Goal: Task Accomplishment & Management: Manage account settings

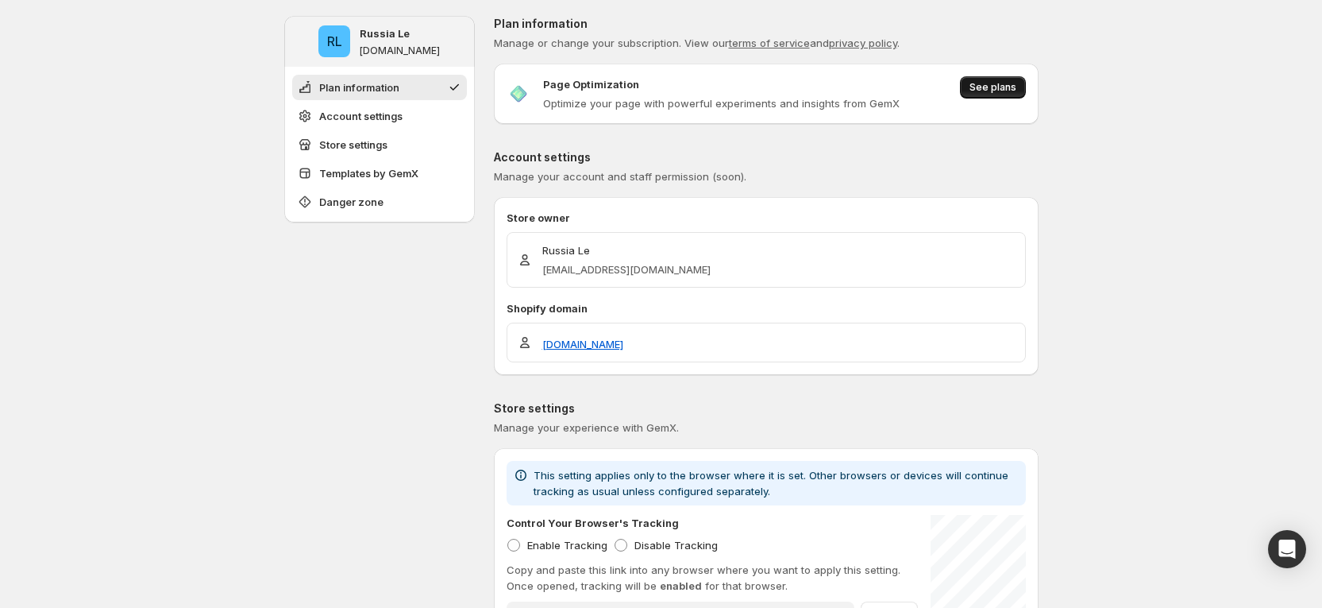
click at [1007, 89] on span "See plans" at bounding box center [993, 87] width 47 height 13
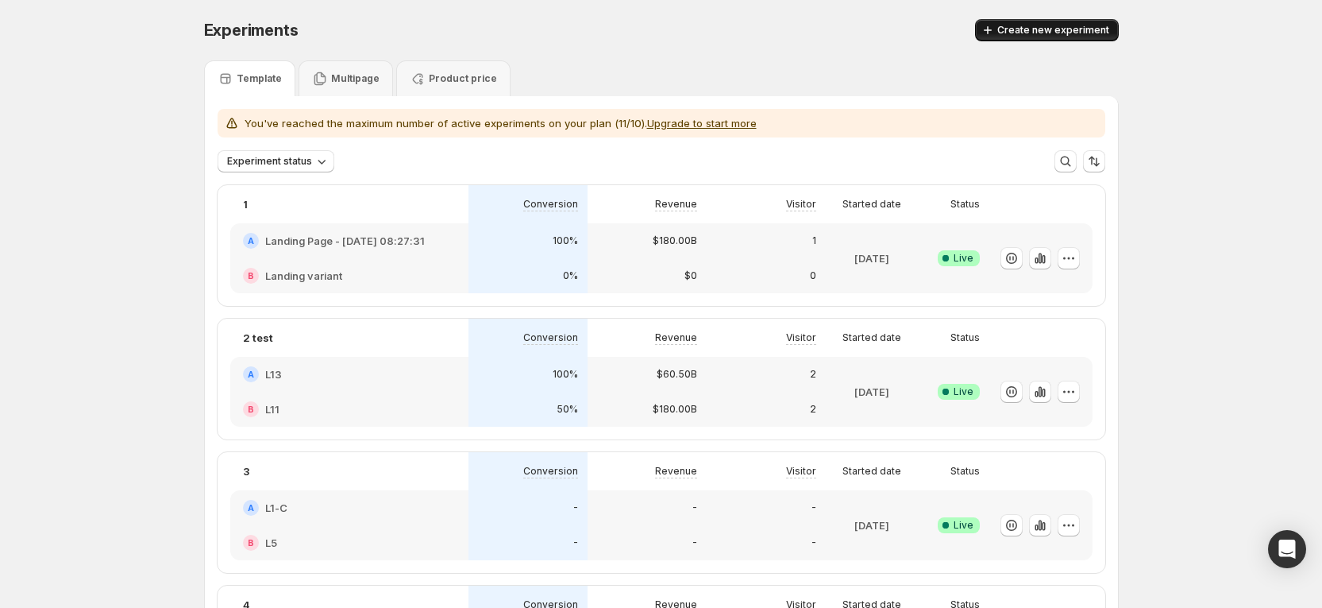
click at [1043, 35] on span "Create new experiment" at bounding box center [1054, 30] width 112 height 13
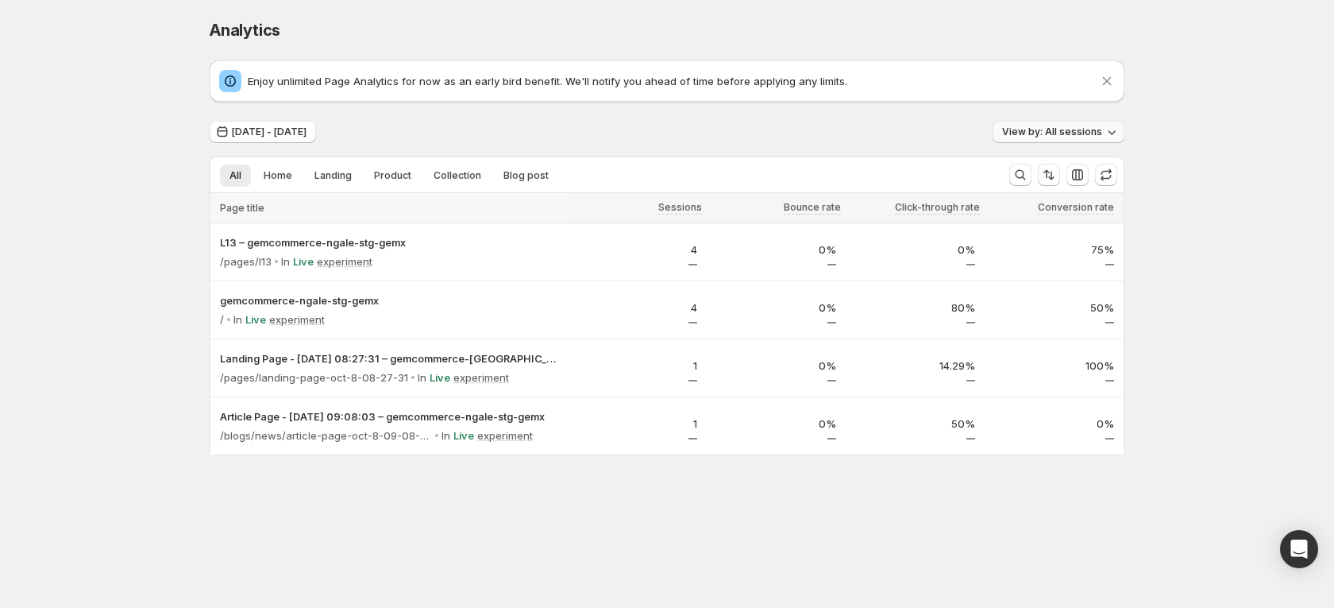
click at [1056, 136] on span "View by: All sessions" at bounding box center [1052, 131] width 100 height 13
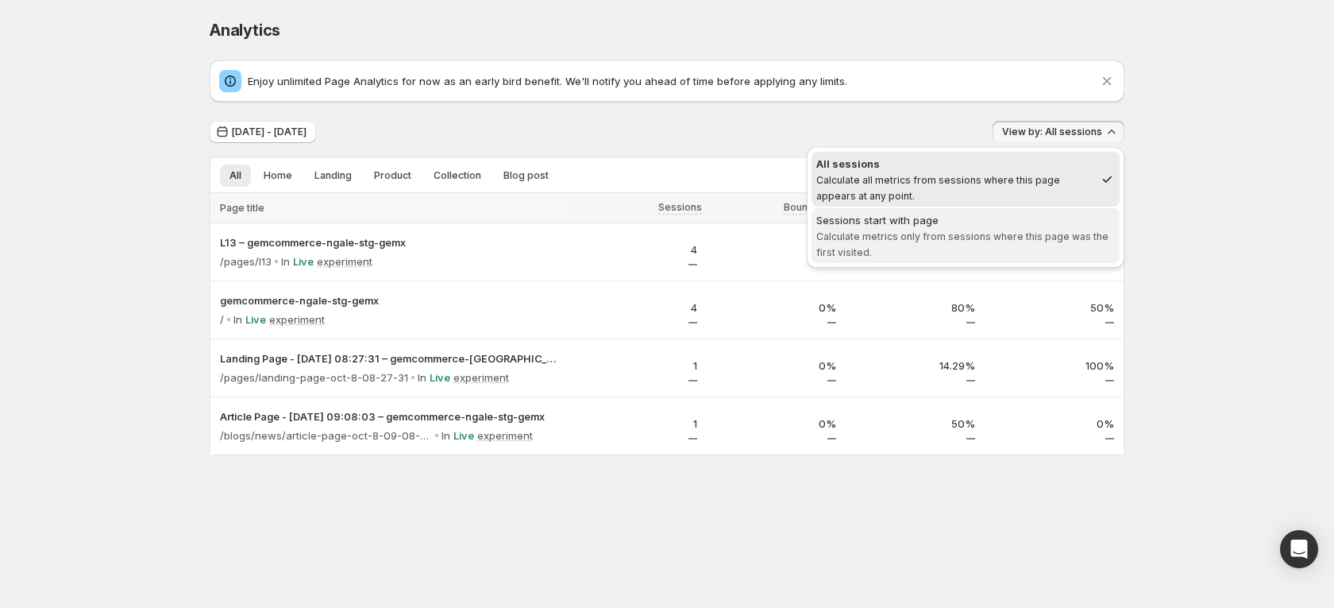
click at [905, 226] on div "Sessions start with page" at bounding box center [966, 220] width 299 height 16
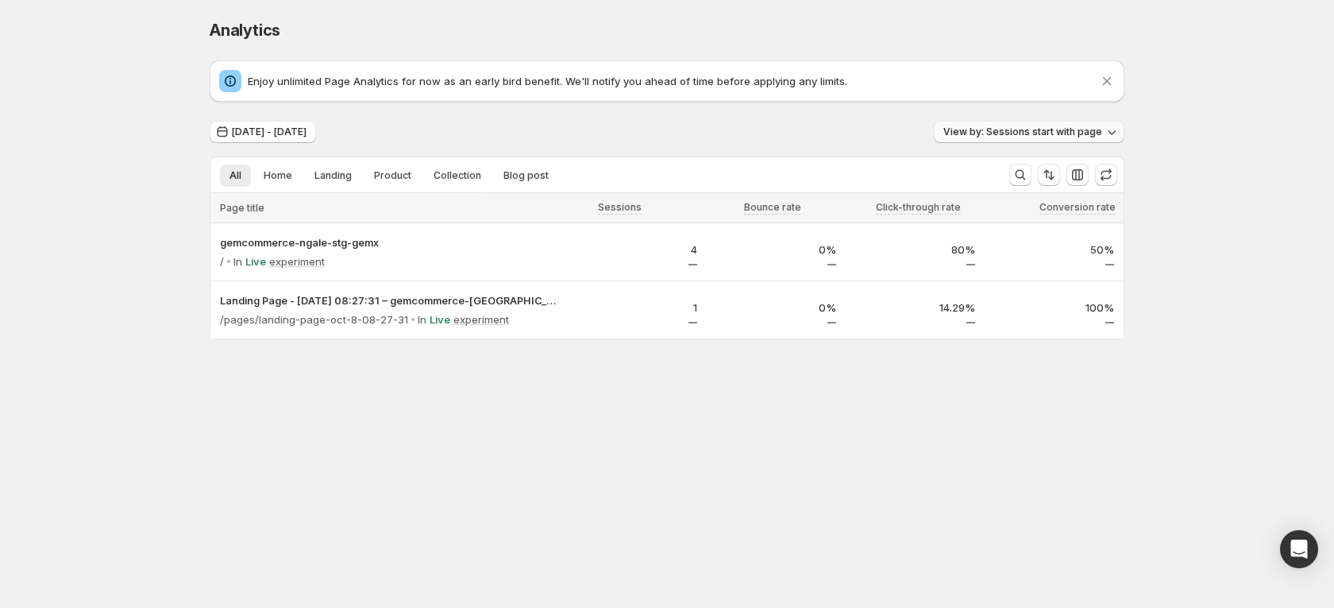
click at [1026, 133] on span "View by: Sessions start with page" at bounding box center [1023, 131] width 159 height 13
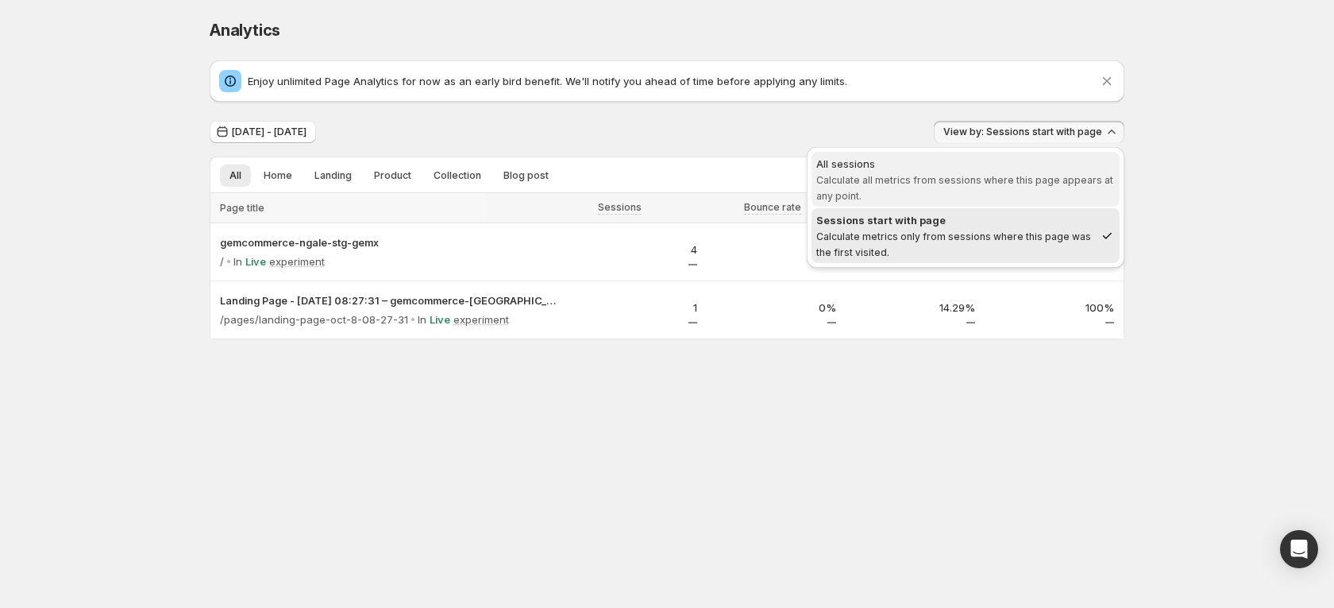
click at [971, 180] on span "Calculate all metrics from sessions where this page appears at any point." at bounding box center [965, 188] width 297 height 28
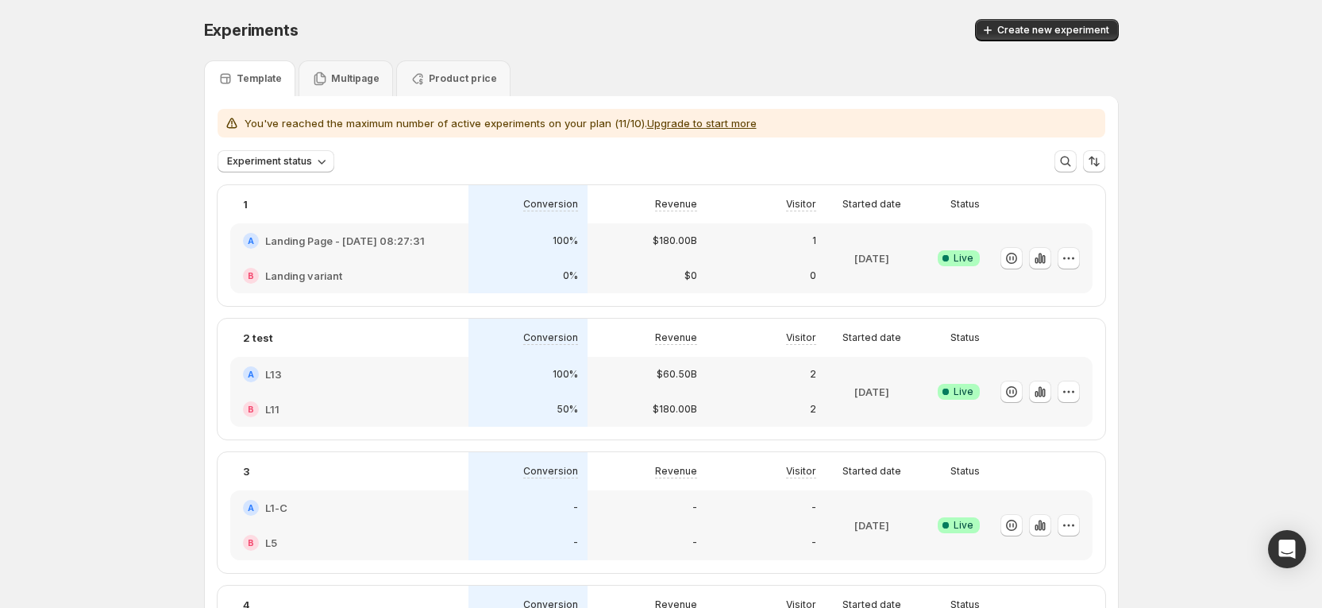
click at [373, 79] on p "Multipage" at bounding box center [355, 78] width 48 height 13
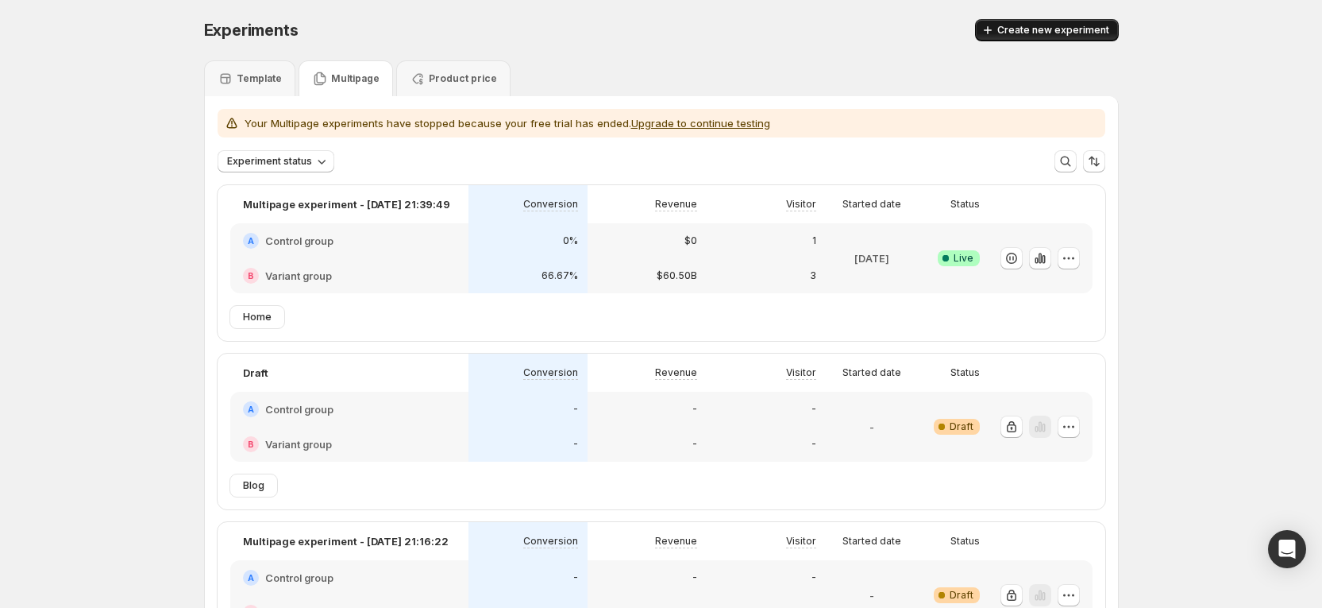
click at [1071, 24] on span "Create new experiment" at bounding box center [1054, 30] width 112 height 13
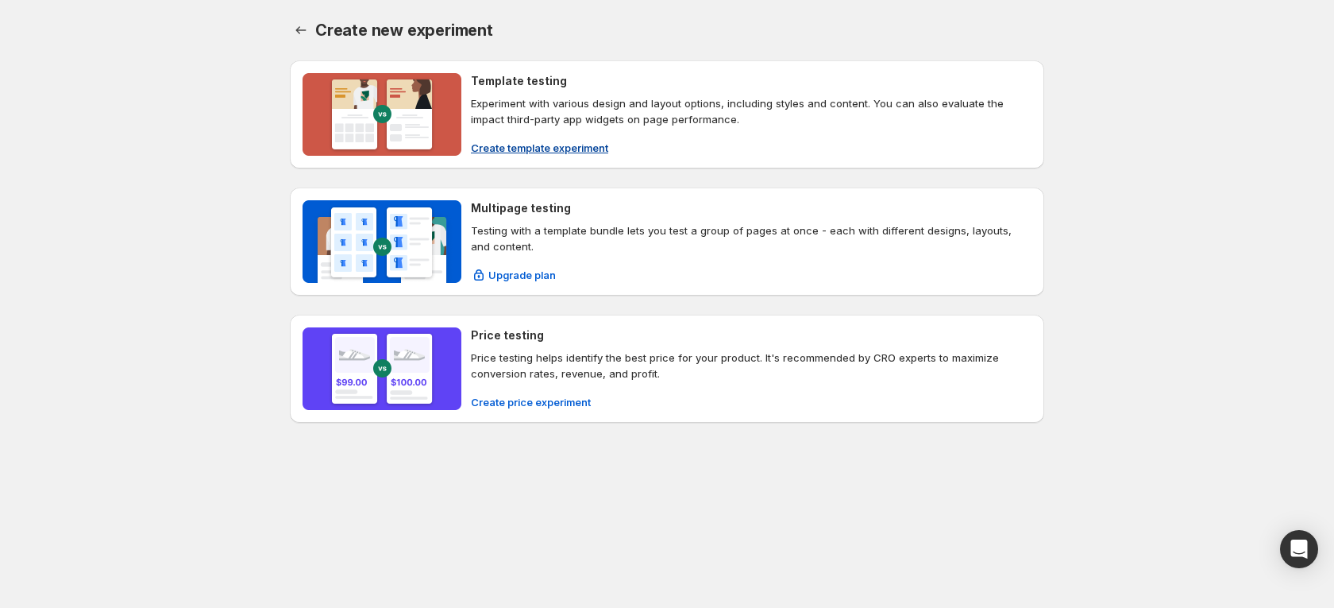
click at [558, 135] on button "Create template experiment" at bounding box center [539, 147] width 156 height 25
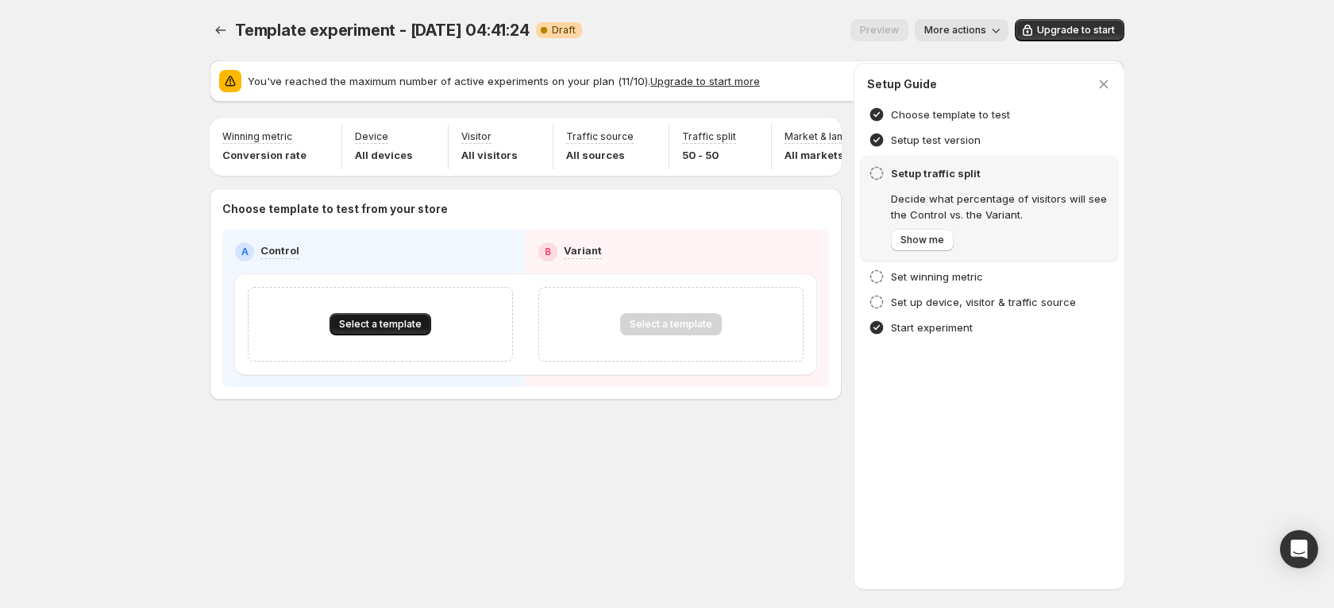
click at [385, 335] on button "Select a template" at bounding box center [381, 324] width 102 height 22
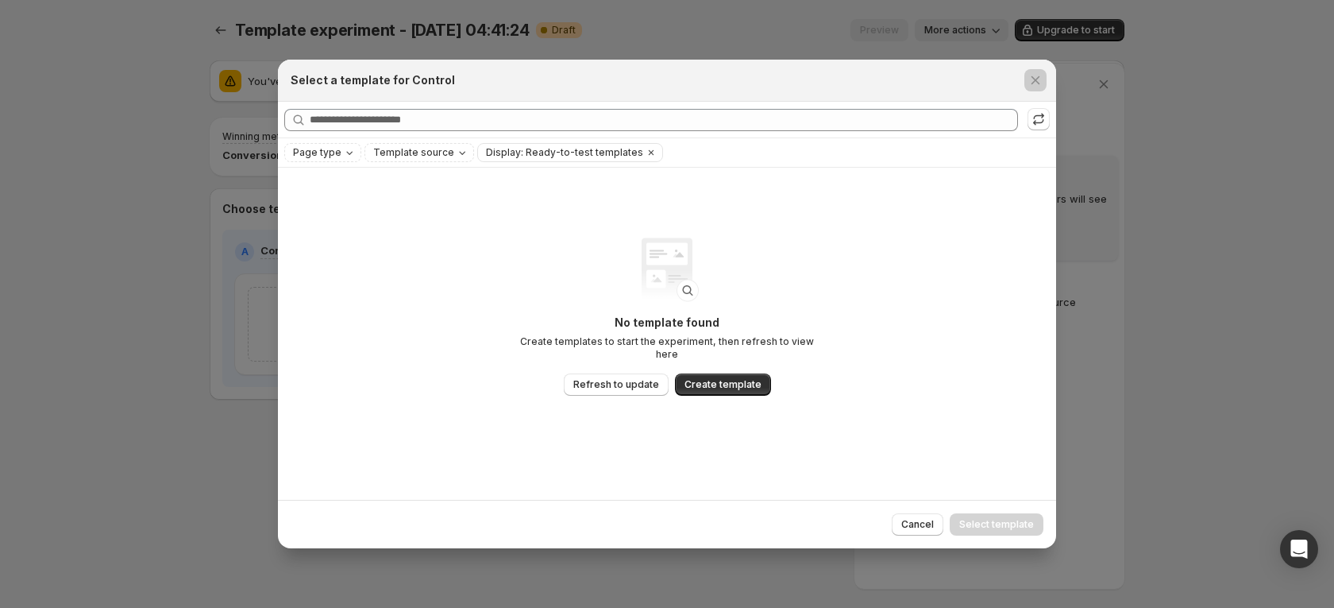
click at [185, 68] on div at bounding box center [667, 304] width 1334 height 608
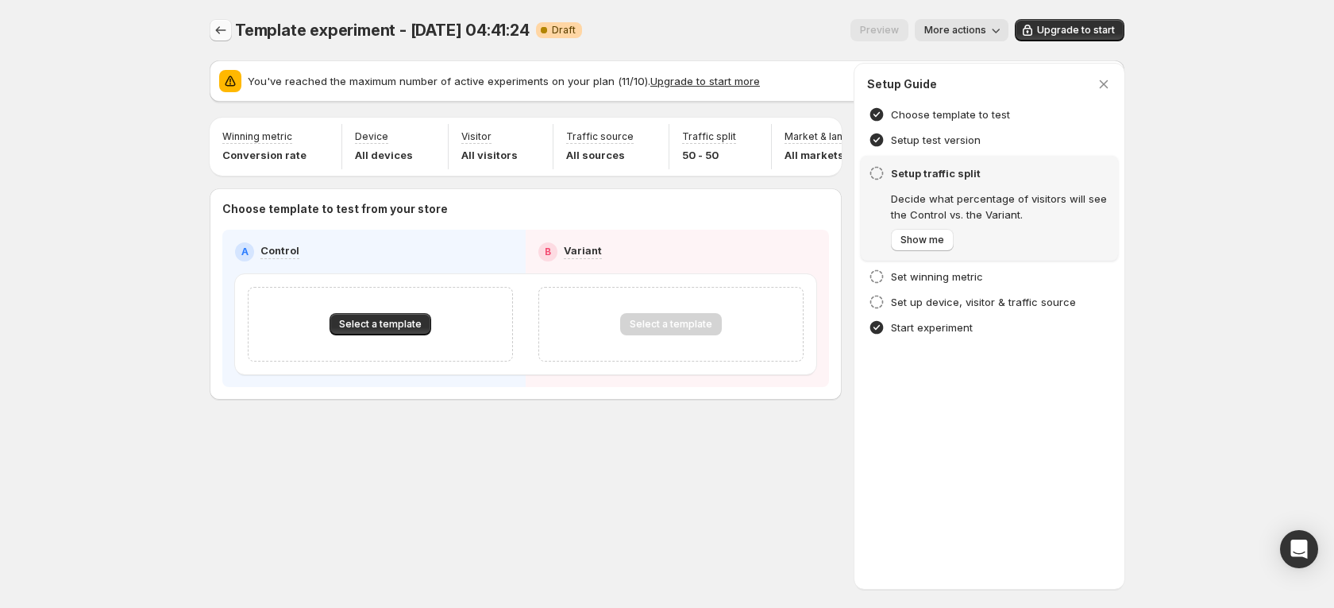
click at [229, 29] on button "Experiments" at bounding box center [221, 30] width 22 height 22
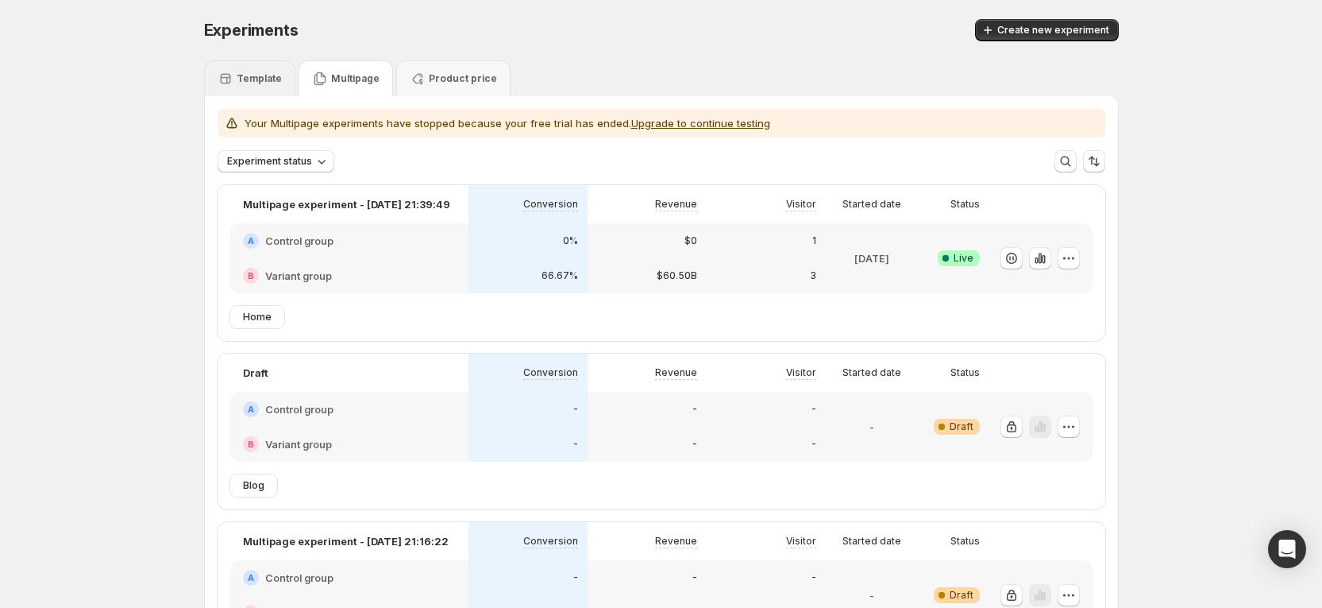
click at [261, 78] on p "Template" at bounding box center [259, 78] width 45 height 13
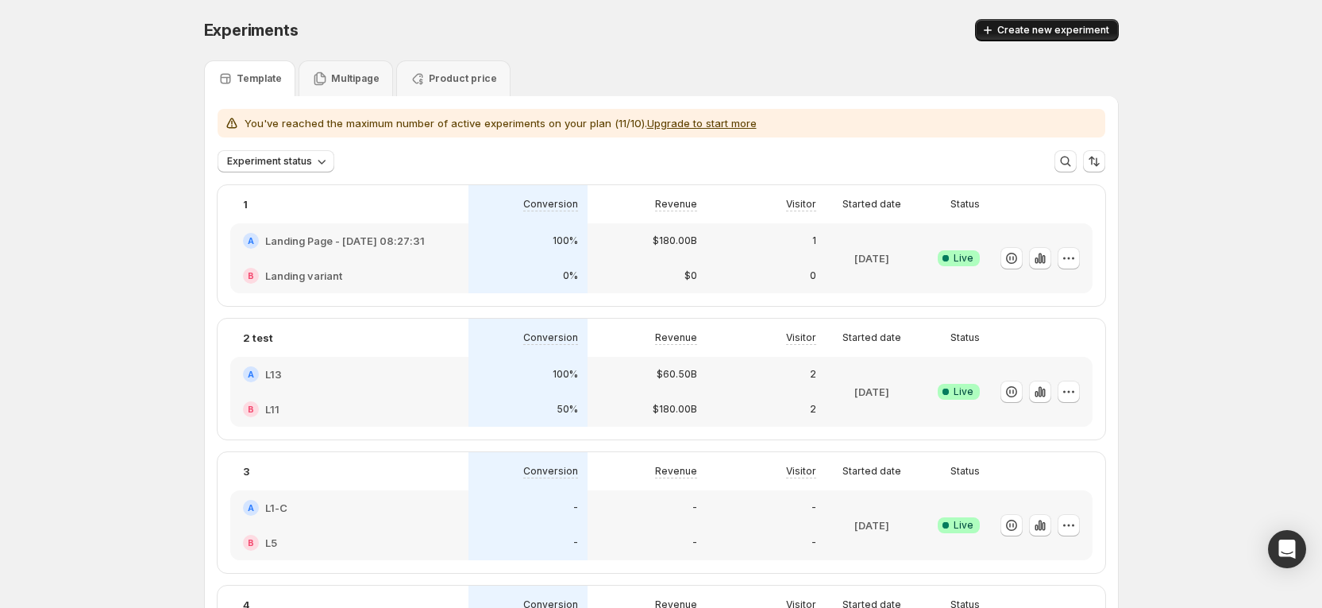
click at [1056, 28] on span "Create new experiment" at bounding box center [1054, 30] width 112 height 13
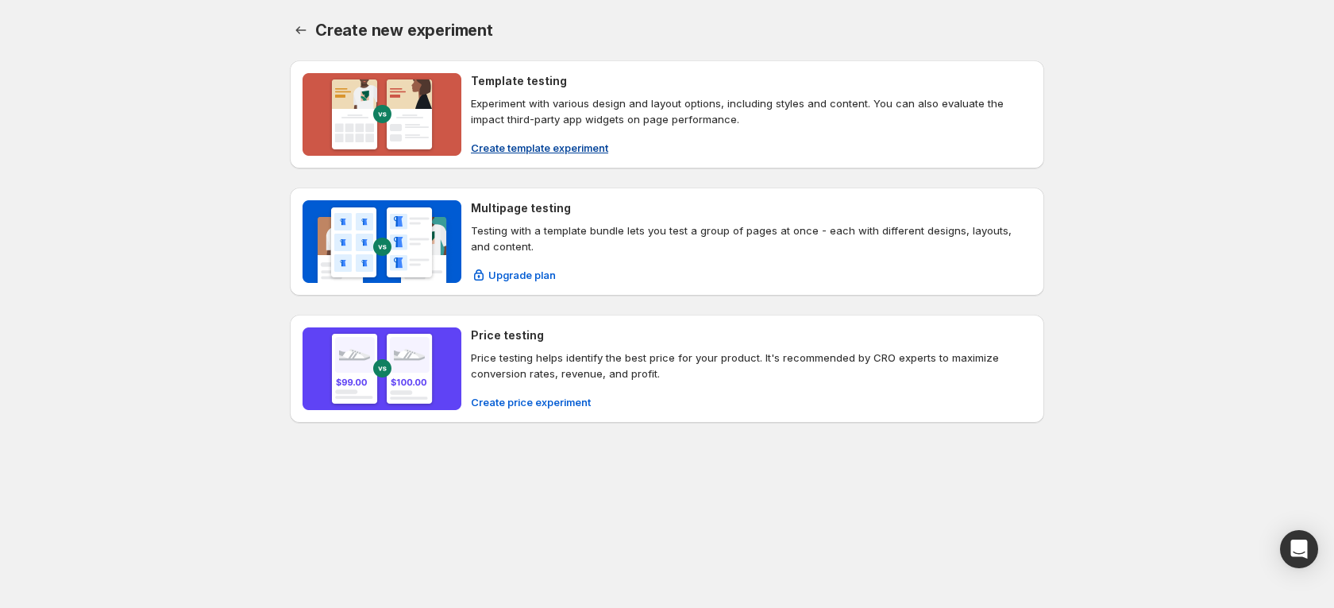
click at [527, 143] on span "Create template experiment" at bounding box center [539, 148] width 137 height 16
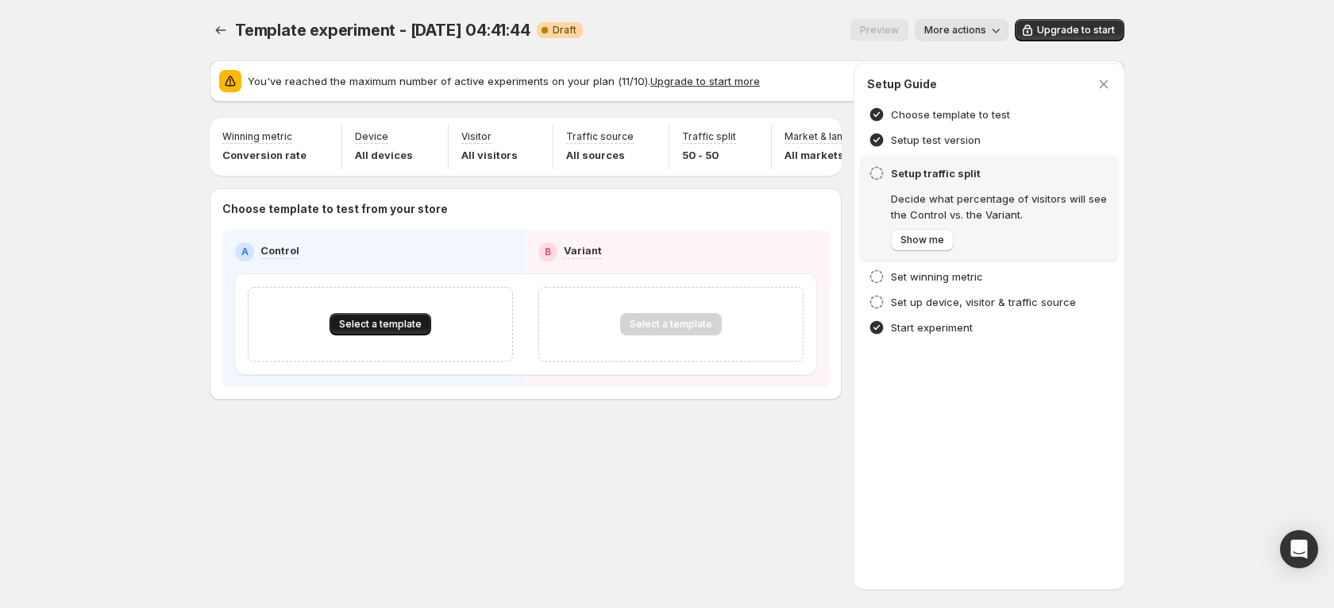
click at [369, 326] on button "Select a template" at bounding box center [381, 324] width 102 height 22
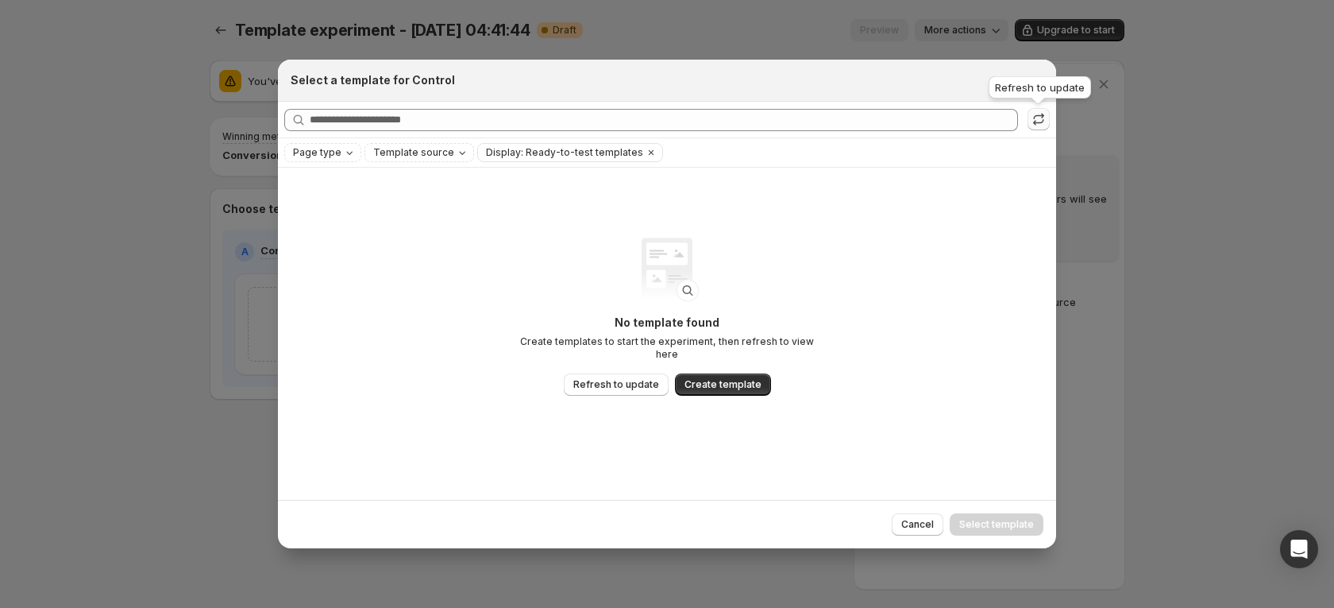
click at [1033, 115] on icon ":r1gt:" at bounding box center [1039, 119] width 16 height 16
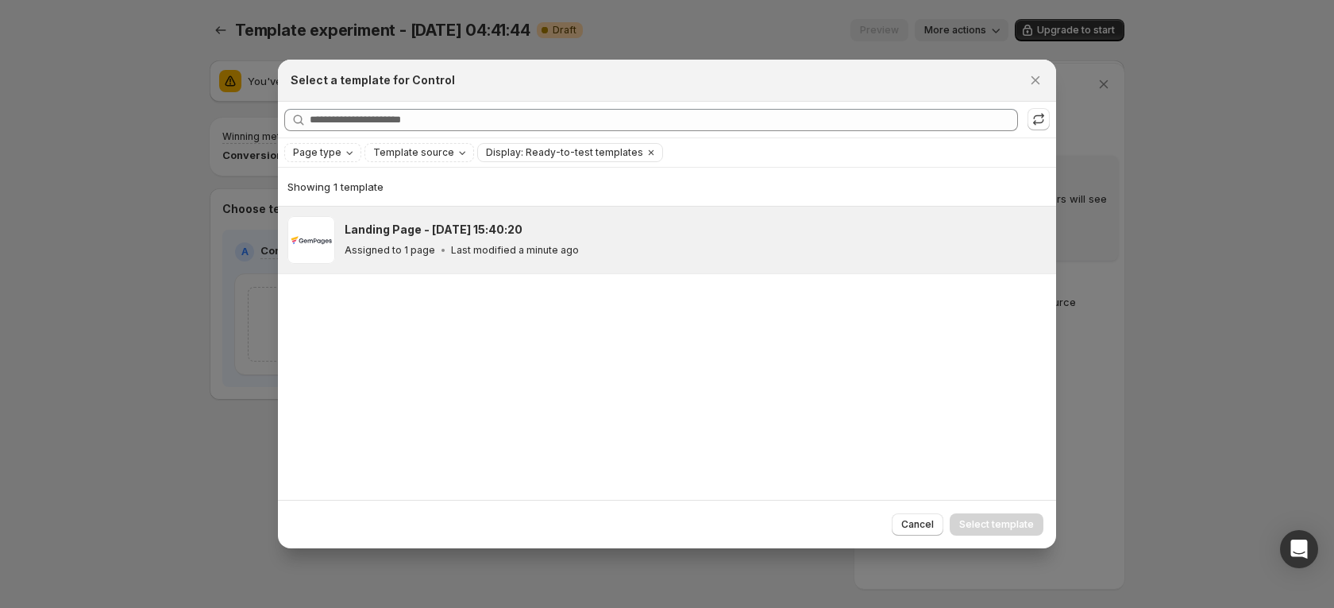
click at [637, 252] on div "Assigned to 1 page Last modified a minute ago" at bounding box center [693, 250] width 697 height 16
click at [979, 518] on span "Select template" at bounding box center [996, 524] width 75 height 13
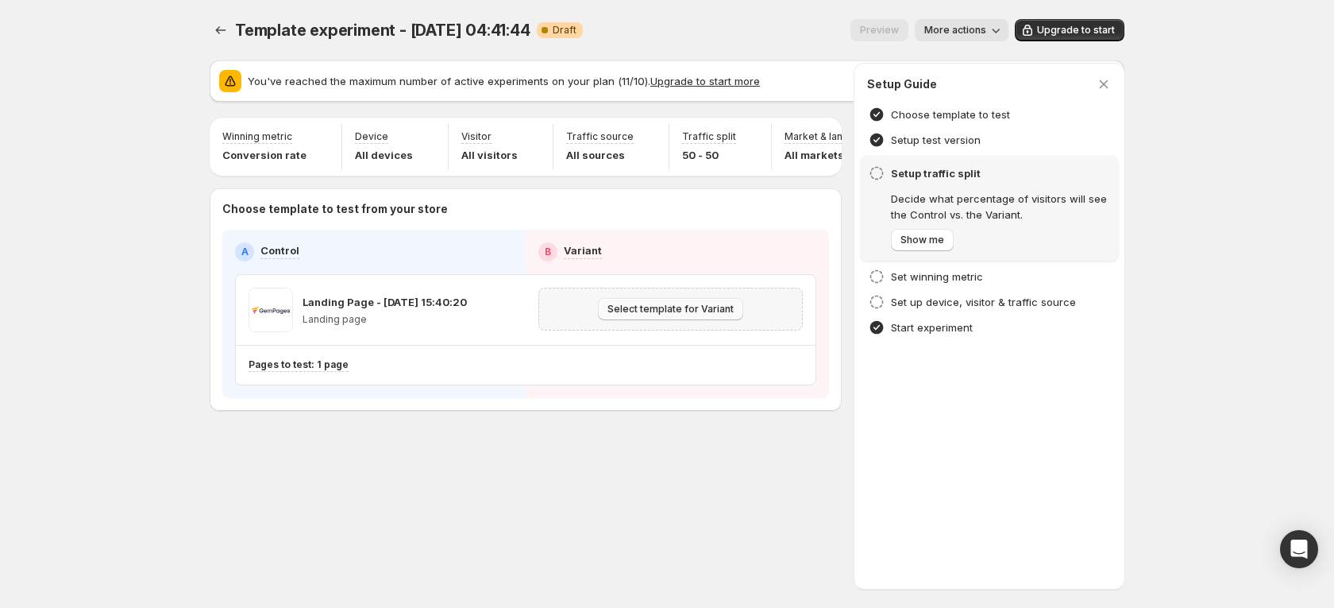
click at [670, 315] on span "Select template for Variant" at bounding box center [671, 309] width 126 height 13
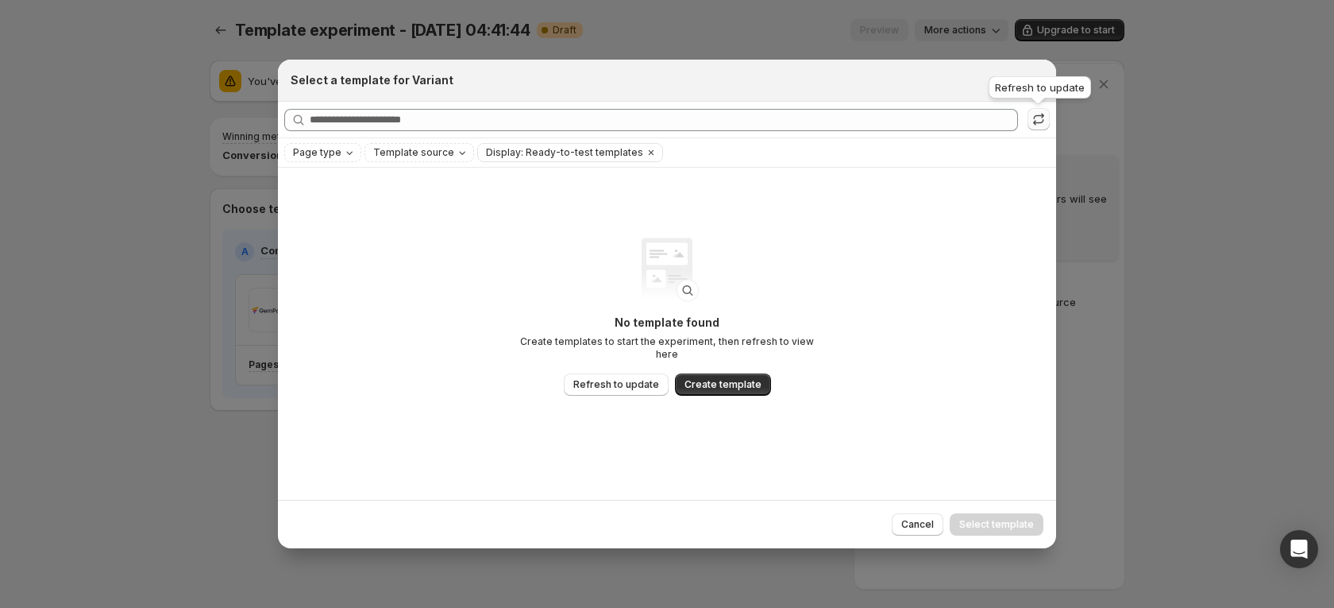
click at [1036, 125] on icon ":r1gt:" at bounding box center [1039, 119] width 16 height 16
click at [1044, 79] on button "Close" at bounding box center [1036, 80] width 22 height 22
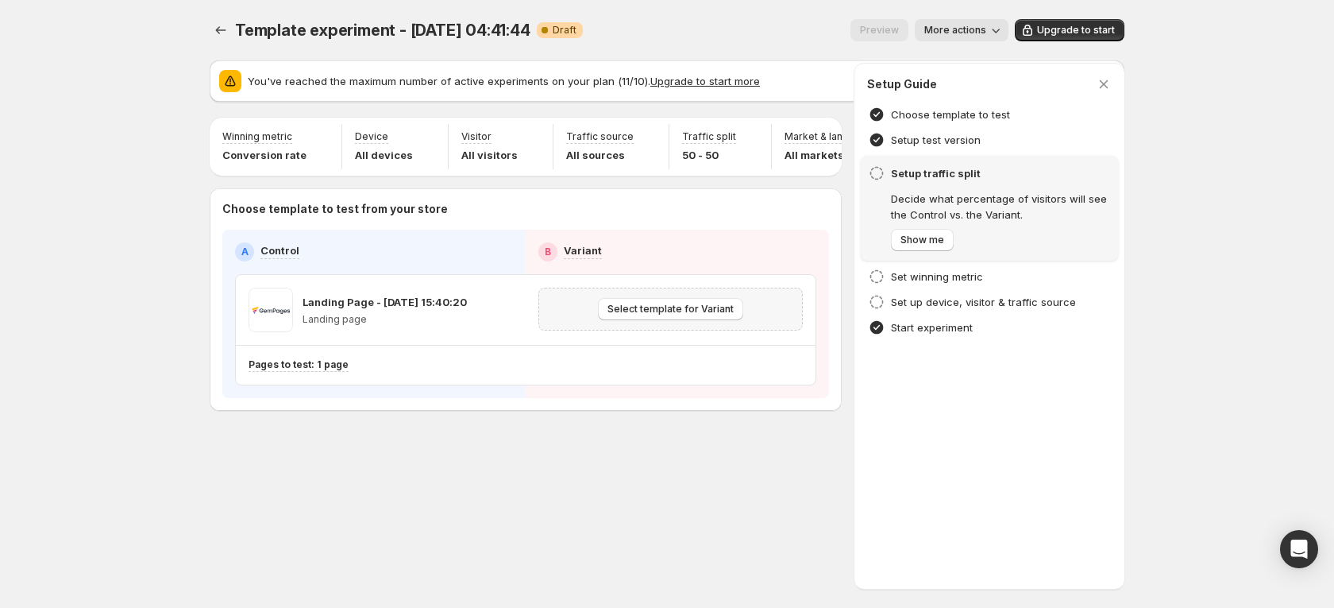
click at [766, 320] on div "Select template for Variant" at bounding box center [671, 309] width 244 height 22
click at [716, 320] on button "Select template for Variant" at bounding box center [670, 309] width 145 height 22
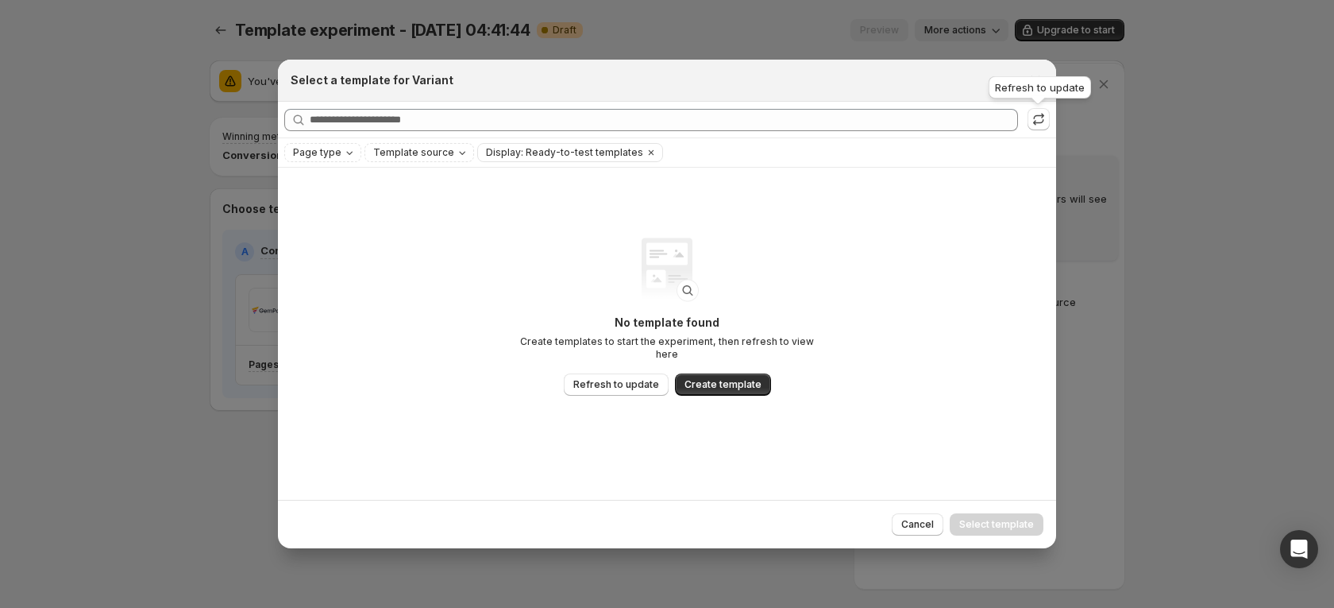
click at [1039, 89] on div "Refresh to update" at bounding box center [1040, 90] width 109 height 35
drag, startPoint x: 986, startPoint y: 211, endPoint x: 1031, endPoint y: 125, distance: 97.3
click at [986, 210] on div "No template found Create templates to start the experiment, then refresh to vie…" at bounding box center [667, 334] width 778 height 332
click at [1036, 76] on div "Refresh to update" at bounding box center [1040, 90] width 109 height 35
click at [104, 354] on div at bounding box center [667, 304] width 1334 height 608
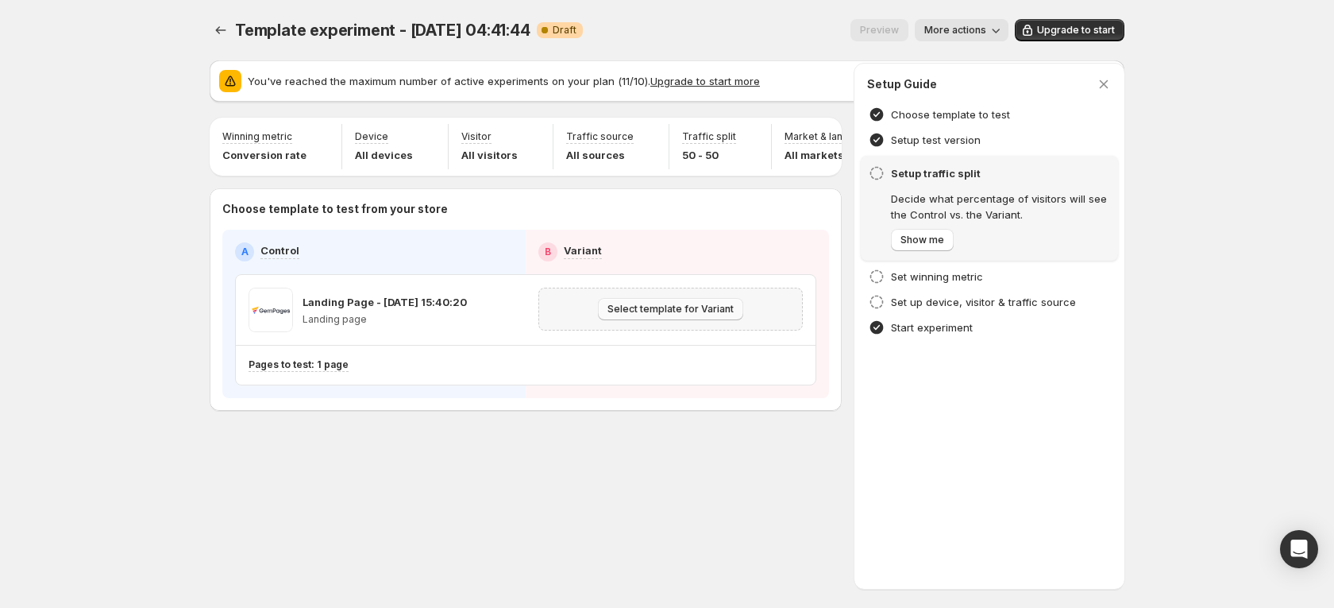
click at [709, 315] on span "Select template for Variant" at bounding box center [671, 309] width 126 height 13
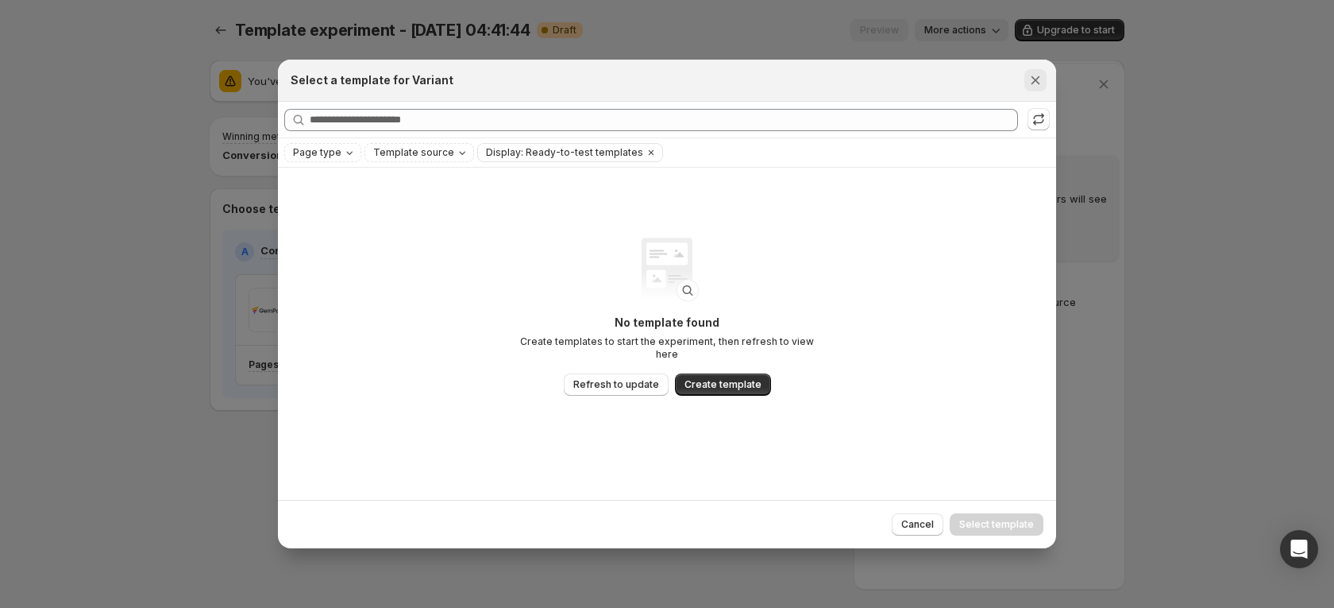
click at [1032, 79] on icon "Close" at bounding box center [1036, 80] width 16 height 16
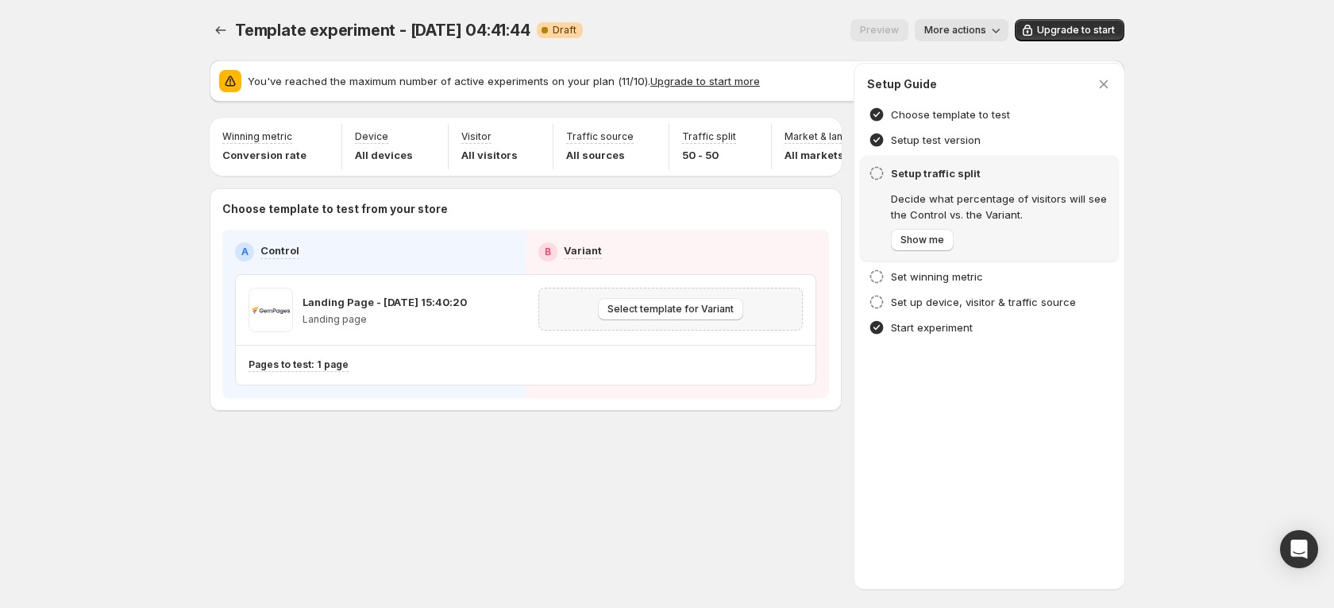
click at [782, 320] on div "Select template for Variant" at bounding box center [671, 309] width 244 height 22
click at [610, 320] on button "Select template for Variant" at bounding box center [670, 309] width 145 height 22
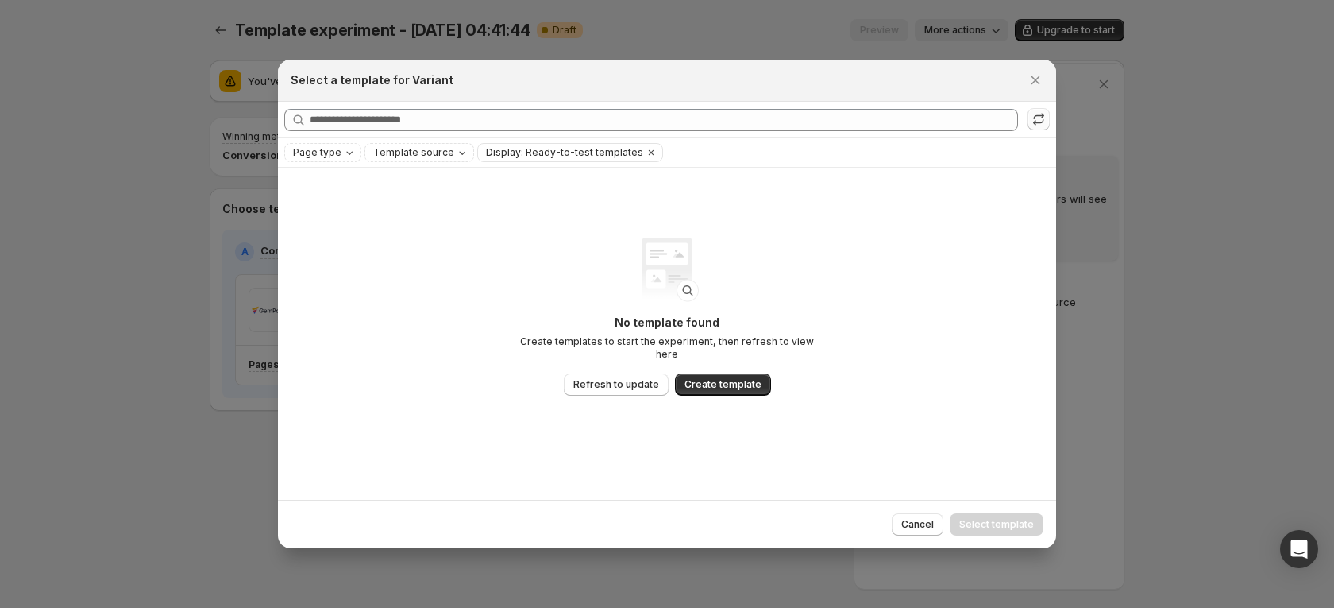
click at [1048, 109] on div "Searching all templates" at bounding box center [667, 120] width 778 height 36
click at [1048, 119] on button ":r1gt:" at bounding box center [1039, 119] width 22 height 22
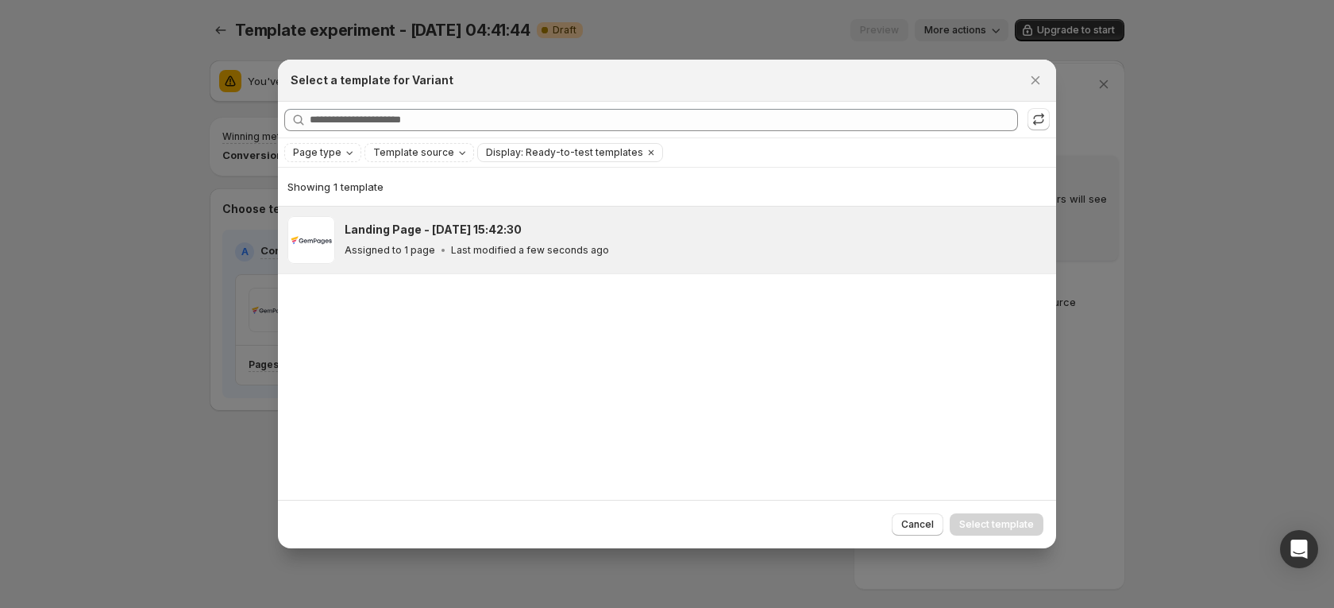
click at [448, 232] on h3 "Landing Page - [DATE] 15:42:30" at bounding box center [433, 230] width 177 height 16
click at [984, 523] on span "Select template" at bounding box center [996, 524] width 75 height 13
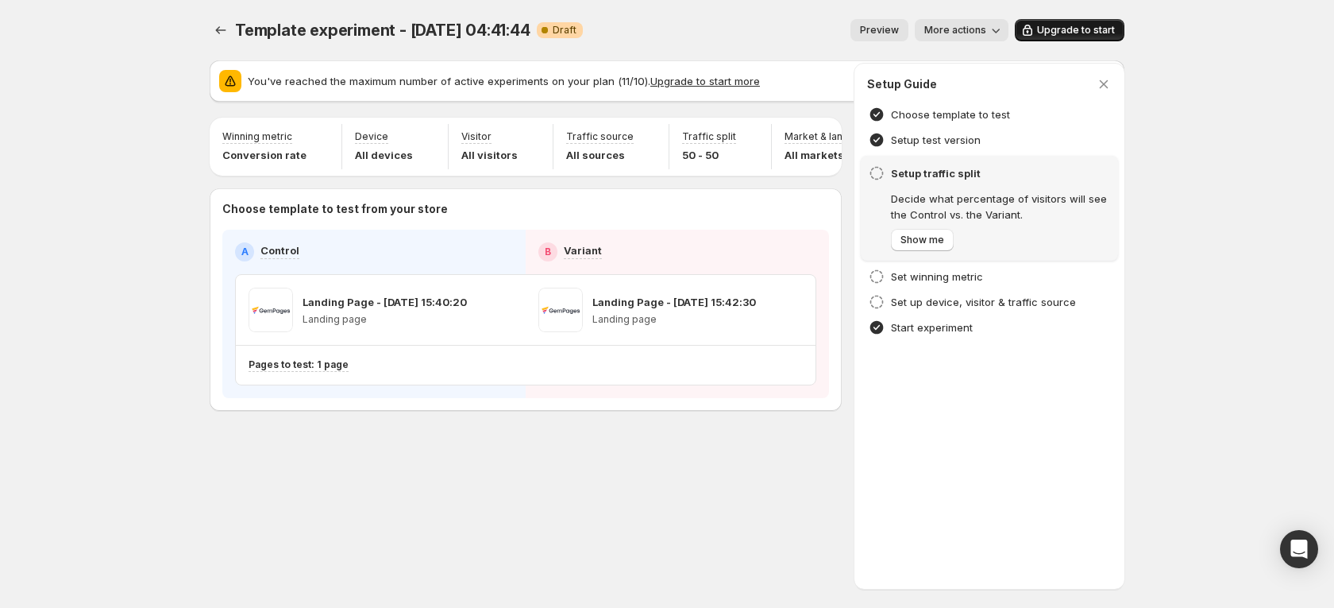
click at [1056, 26] on span "Upgrade to start" at bounding box center [1076, 30] width 78 height 13
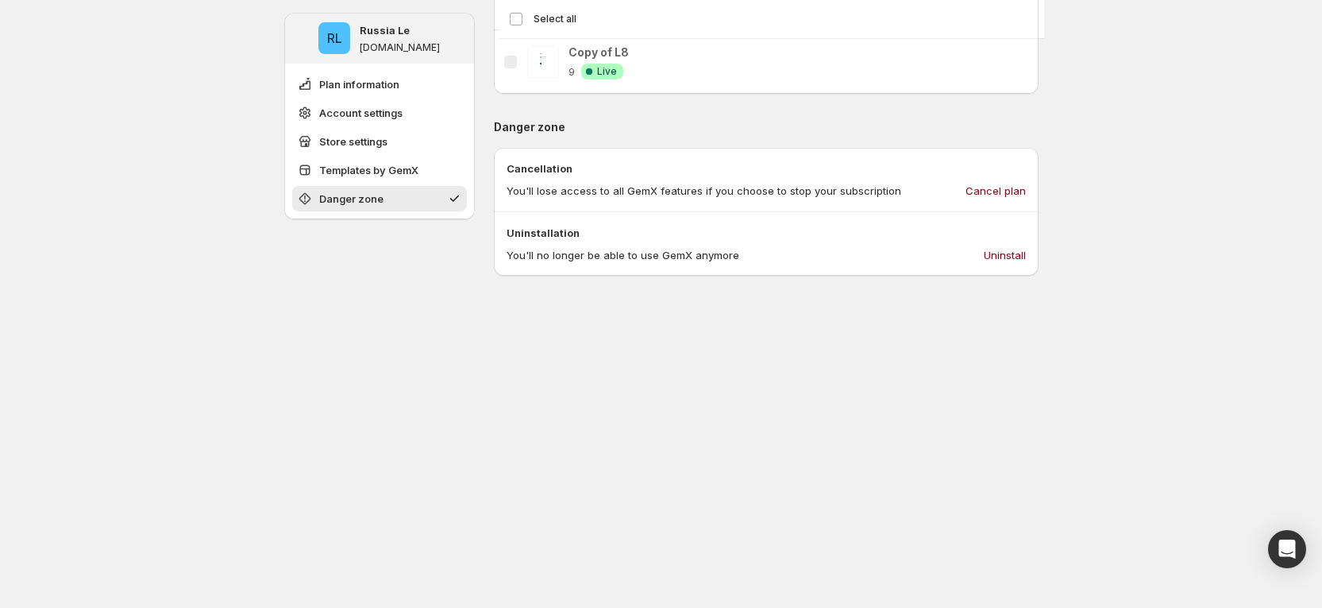
scroll to position [719, 0]
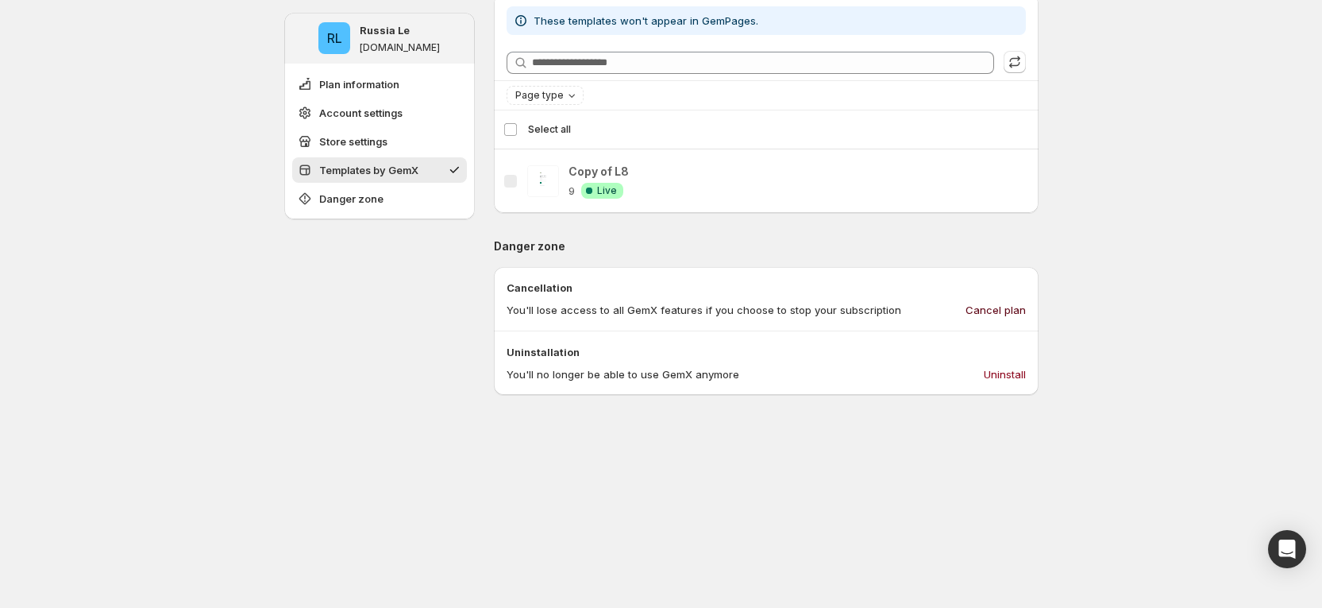
click at [990, 302] on span "Cancel plan" at bounding box center [996, 310] width 60 height 16
click at [989, 302] on span "Cancel plan" at bounding box center [996, 310] width 60 height 16
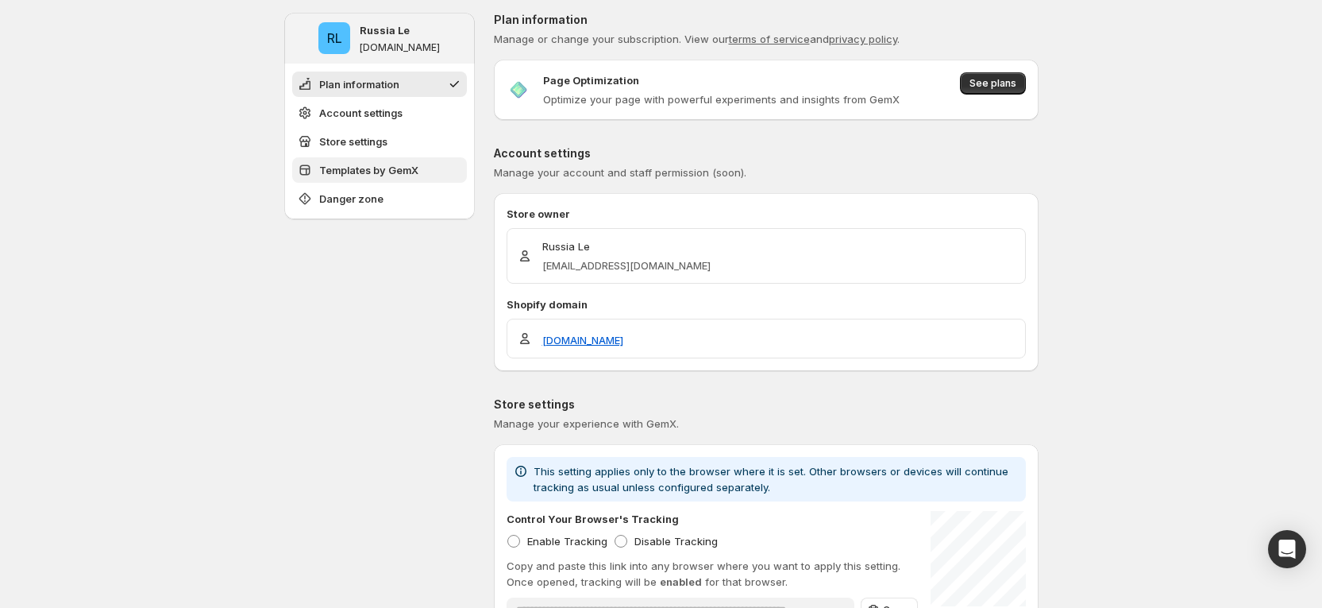
scroll to position [0, 0]
